Goal: Information Seeking & Learning: Learn about a topic

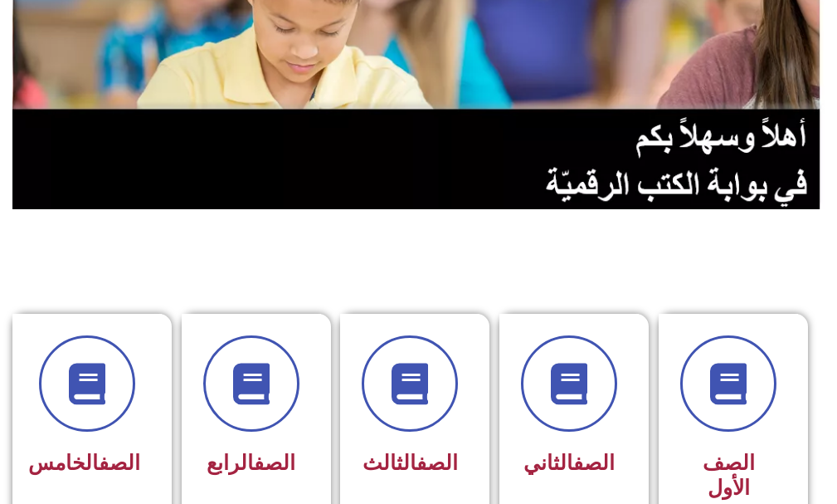
scroll to position [249, 0]
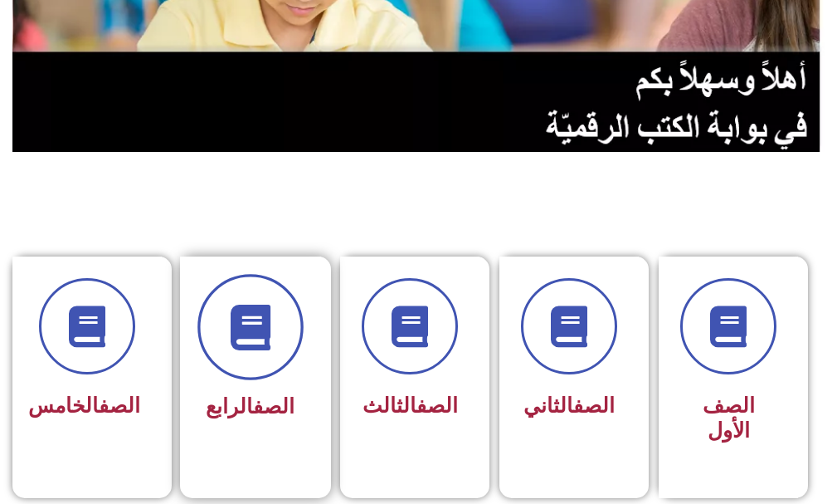
click at [226, 331] on span at bounding box center [250, 328] width 106 height 106
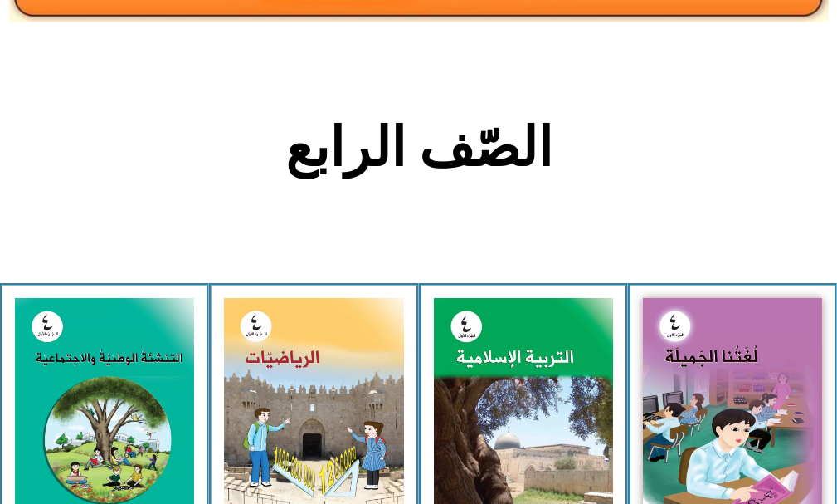
scroll to position [415, 0]
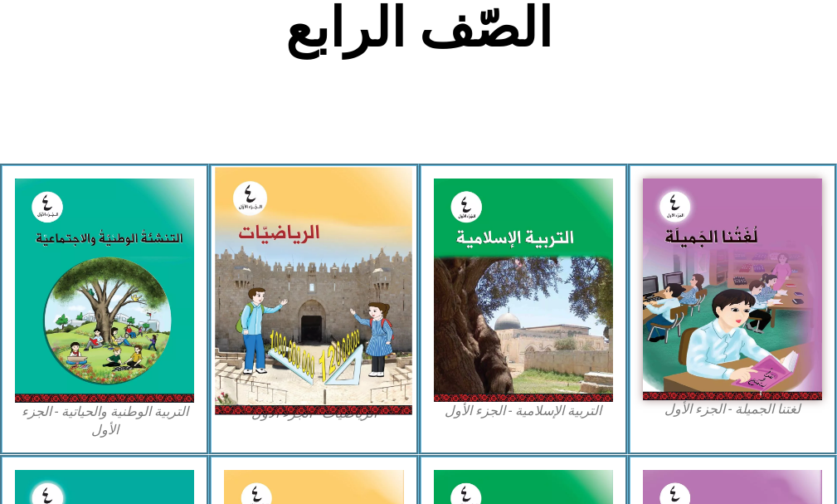
click at [303, 314] on img at bounding box center [313, 291] width 197 height 247
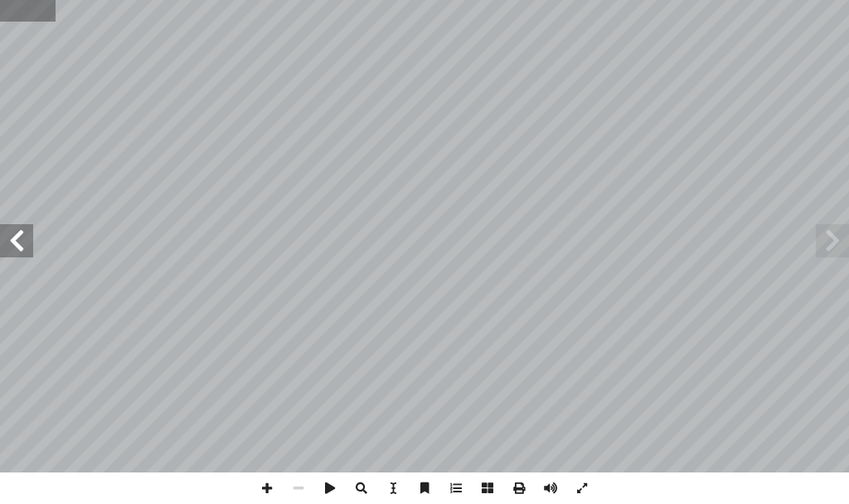
click at [30, 10] on input "text" at bounding box center [28, 11] width 56 height 22
type input "**"
click at [270, 493] on span at bounding box center [267, 488] width 32 height 32
click at [20, 239] on span at bounding box center [16, 240] width 33 height 33
click at [268, 492] on span at bounding box center [267, 488] width 32 height 32
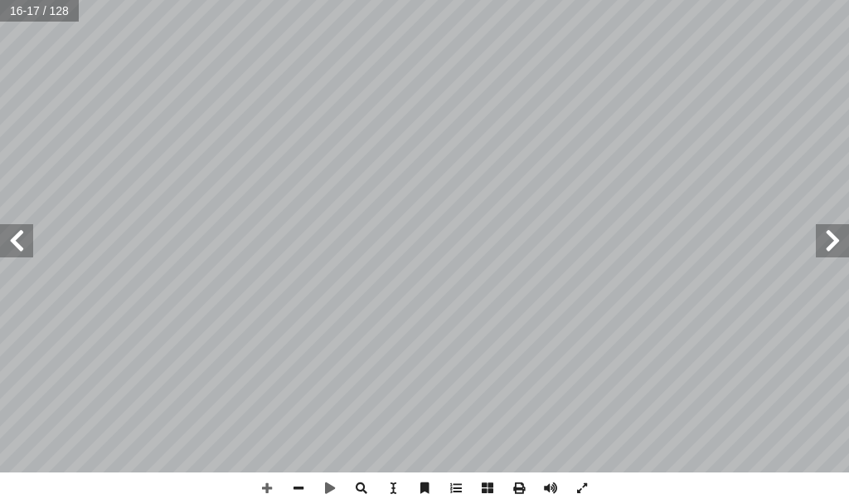
click at [17, 246] on span at bounding box center [16, 240] width 33 height 33
click at [266, 486] on span at bounding box center [267, 488] width 32 height 32
click at [299, 488] on span at bounding box center [299, 488] width 32 height 32
click at [22, 237] on span at bounding box center [16, 240] width 33 height 33
